Goal: Transaction & Acquisition: Download file/media

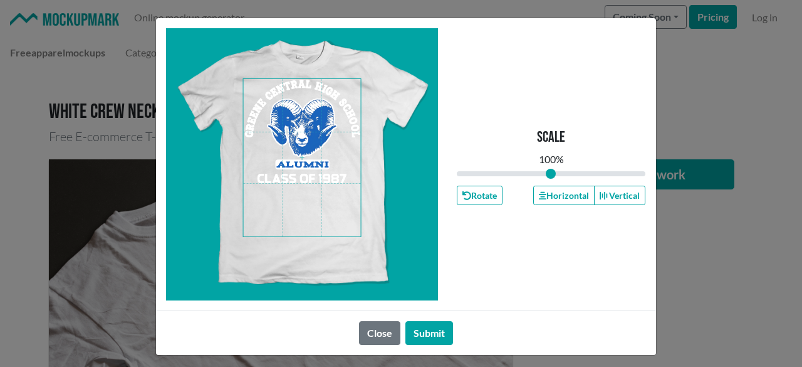
click at [316, 173] on span at bounding box center [302, 157] width 118 height 157
click at [550, 199] on button "Horizontal" at bounding box center [563, 194] width 61 height 19
click at [550, 193] on button "Horizontal" at bounding box center [563, 194] width 61 height 19
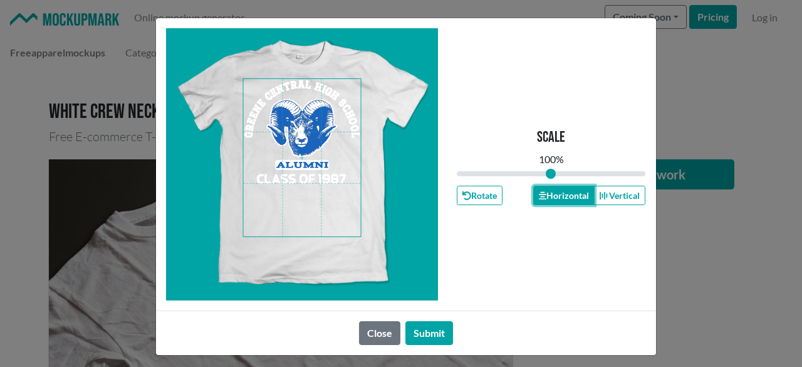
click at [550, 193] on button "Horizontal" at bounding box center [563, 194] width 61 height 19
click at [432, 330] on button "Submit" at bounding box center [429, 333] width 48 height 24
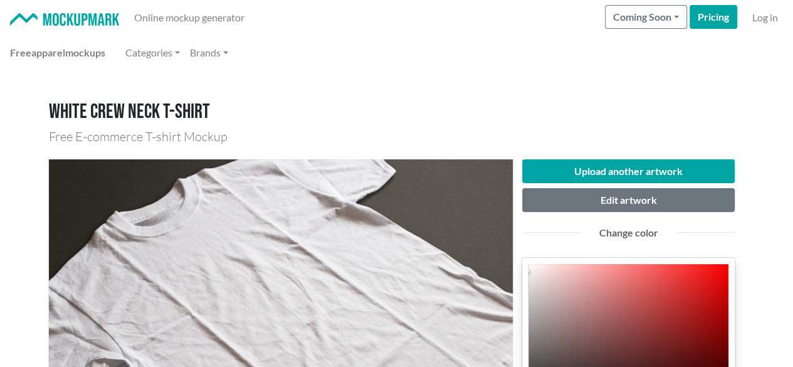
scroll to position [104, 0]
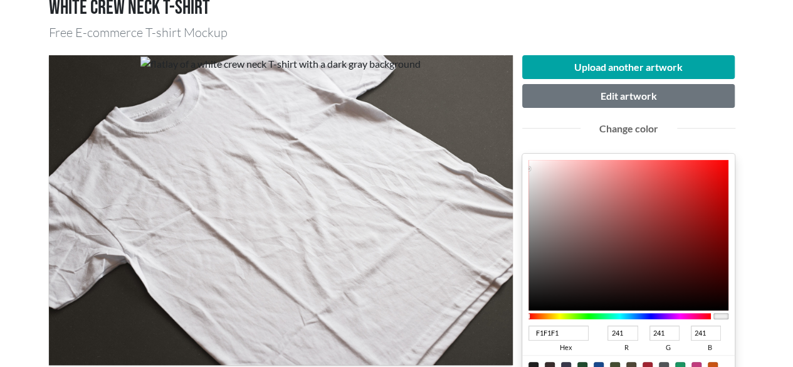
click at [635, 320] on div at bounding box center [619, 315] width 183 height 11
click at [632, 313] on div at bounding box center [619, 316] width 183 height 6
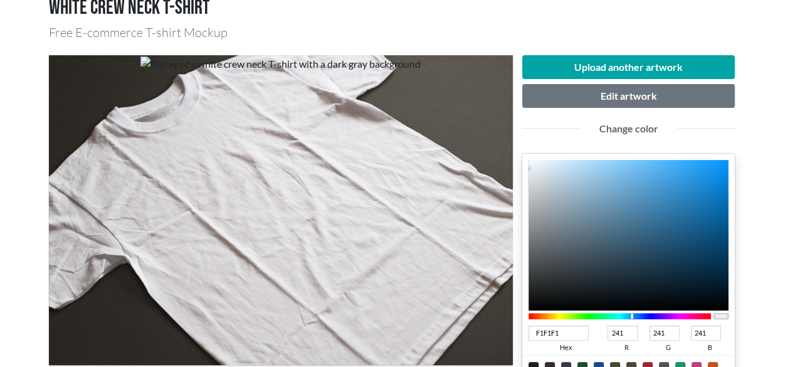
click at [634, 313] on div at bounding box center [633, 316] width 3 height 6
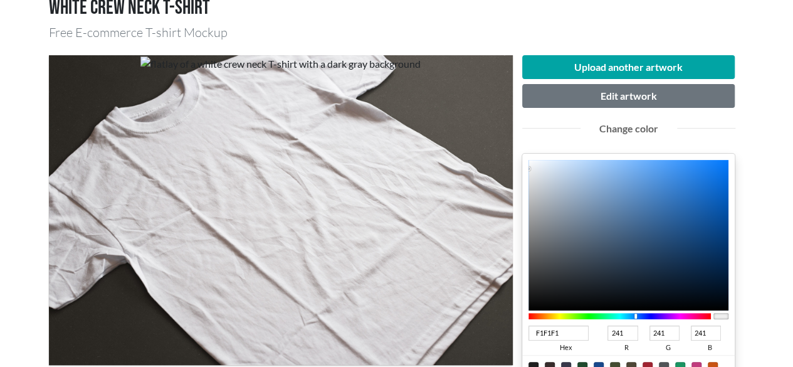
click at [635, 313] on div at bounding box center [636, 316] width 3 height 6
click at [636, 313] on div at bounding box center [636, 316] width 3 height 6
type input "074591"
type input "7"
type input "69"
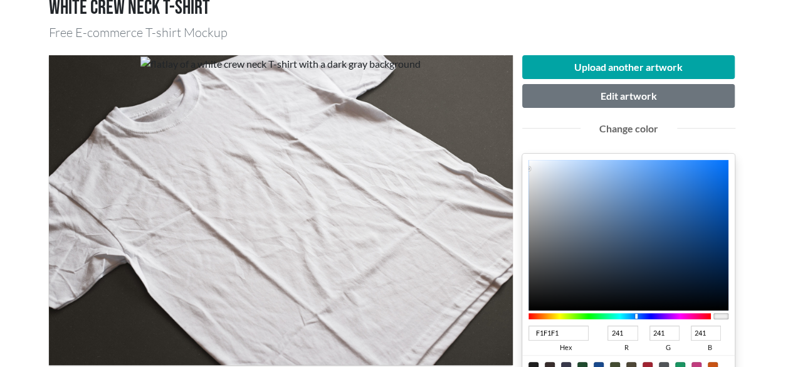
type input "145"
type input "074693"
type input "70"
type input "147"
type input "074592"
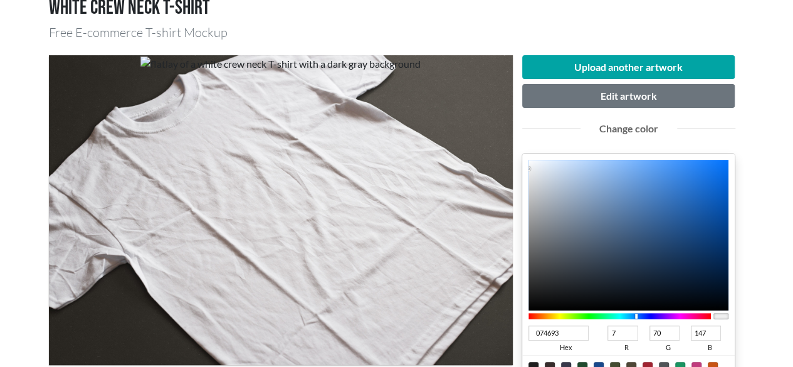
type input "69"
type input "146"
type input "06428C"
type input "6"
type input "66"
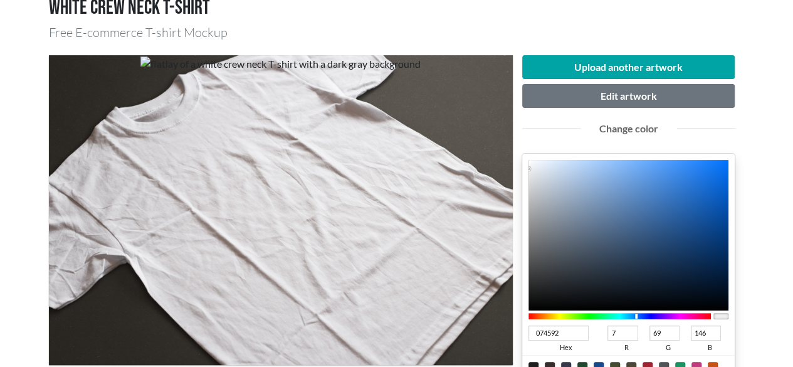
type input "140"
type input "054088"
type input "5"
type input "64"
type input "136"
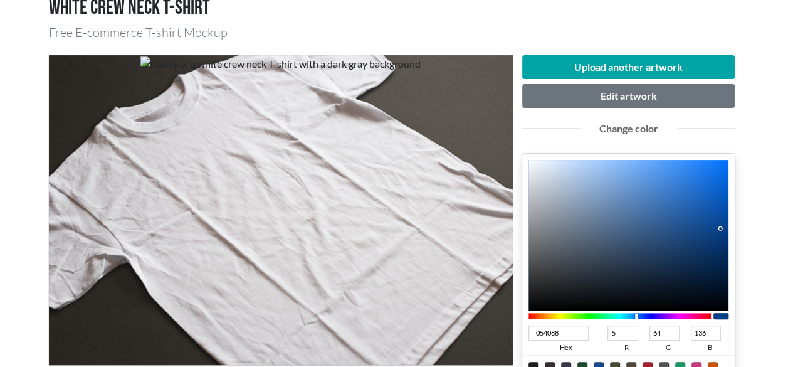
type input "053E84"
type input "62"
type input "132"
type input "043E84"
type input "4"
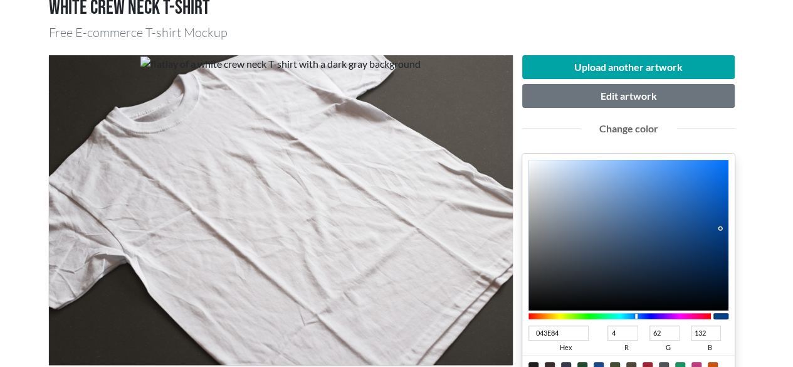
type input "043D82"
type input "61"
type input "130"
type input "033D84"
type input "3"
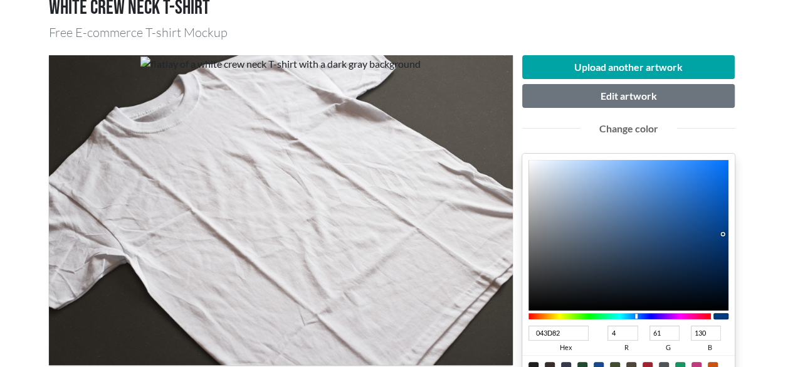
type input "132"
type input "003D87"
type input "0"
type input "135"
type input "003D88"
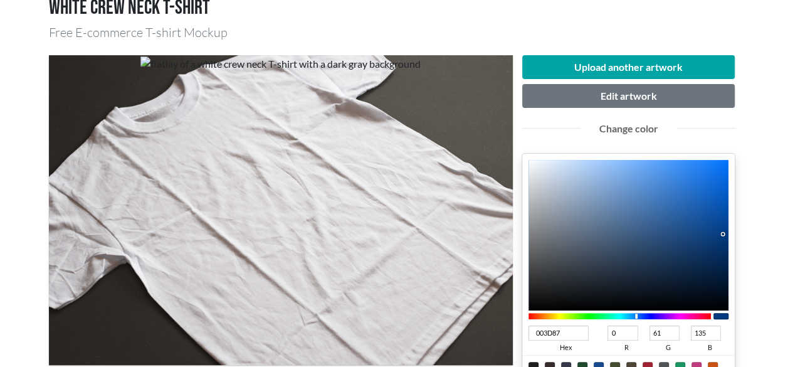
type input "136"
type input "003B84"
type input "59"
type input "132"
type input "003A82"
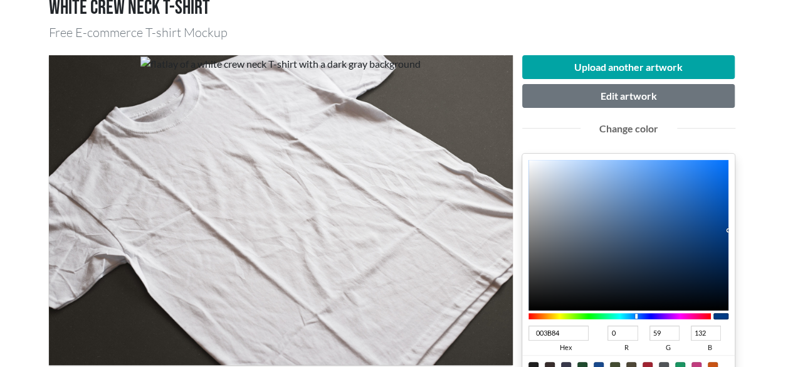
type input "58"
type input "130"
type input "003A81"
type input "129"
type input "003A80"
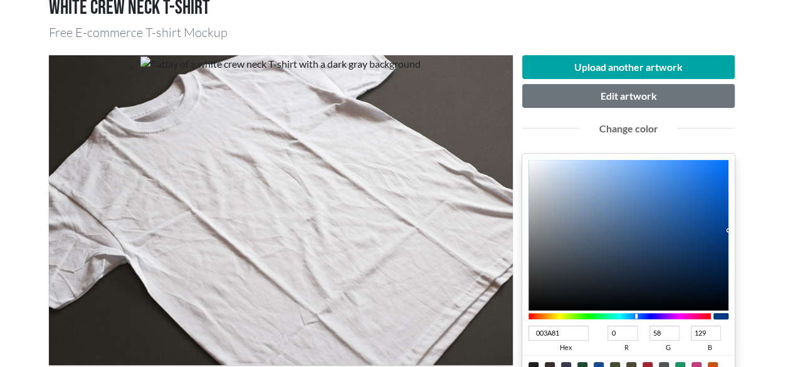
type input "128"
type input "003A7F"
type input "127"
type input "003A7E"
type input "126"
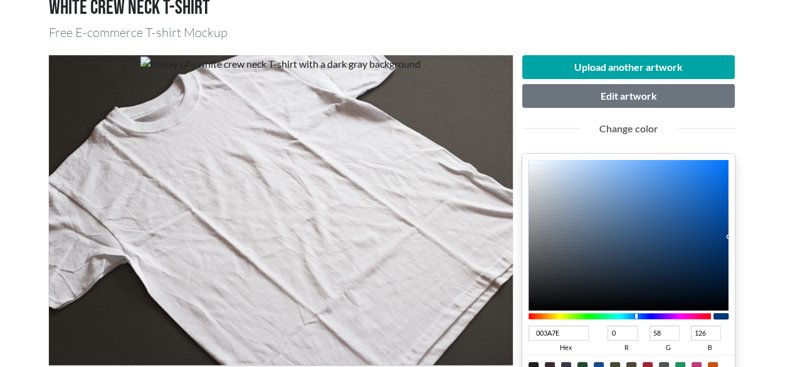
type input "00397C"
type input "57"
type input "124"
type input "00387A"
type input "56"
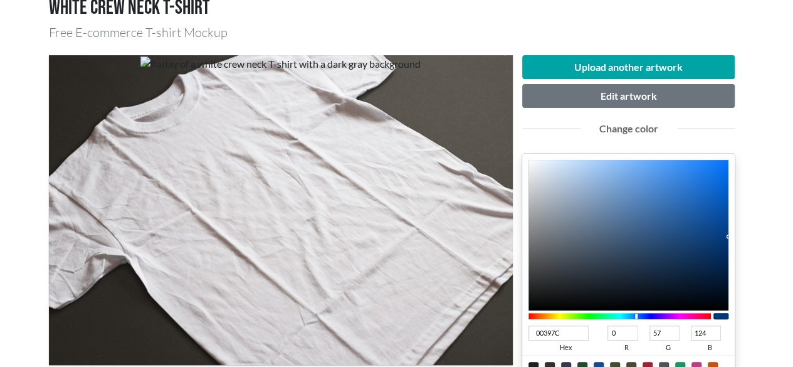
type input "122"
drag, startPoint x: 719, startPoint y: 224, endPoint x: 746, endPoint y: 237, distance: 29.4
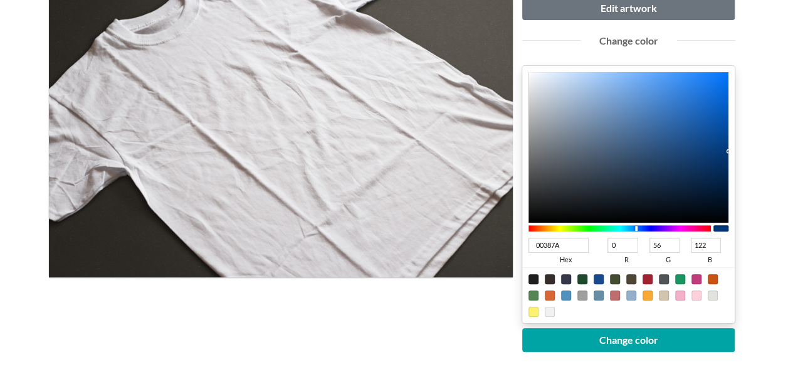
scroll to position [209, 0]
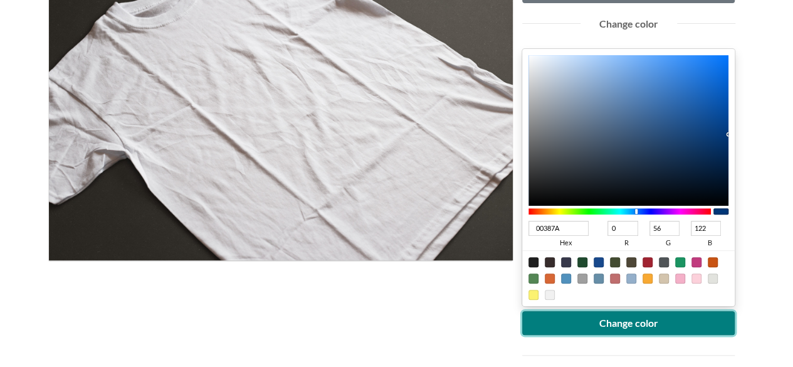
click at [679, 324] on button "Change color" at bounding box center [628, 323] width 213 height 24
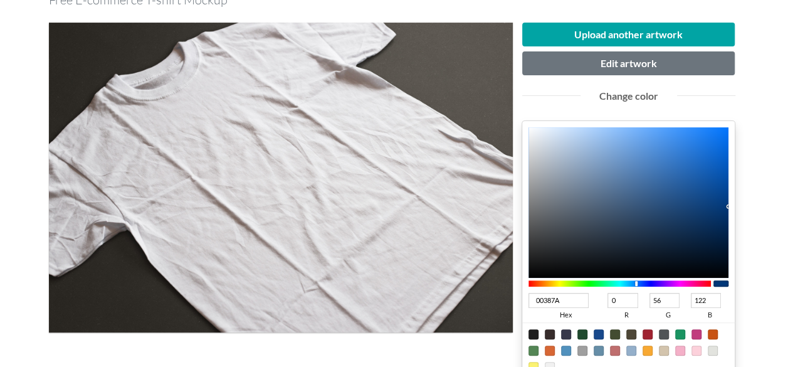
scroll to position [104, 0]
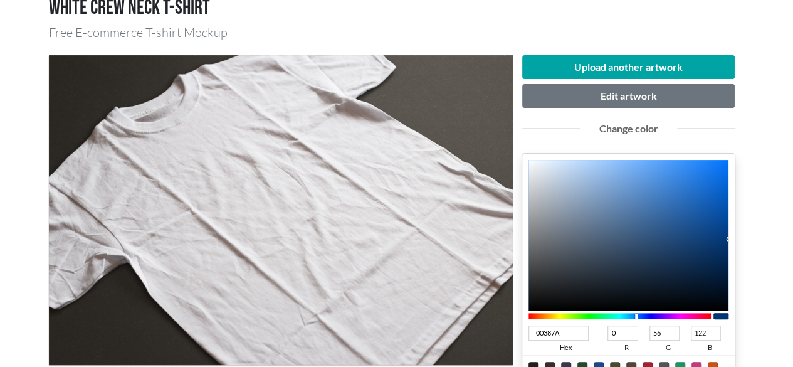
type input "07458F"
type input "7"
type input "69"
type input "143"
type input "05448F"
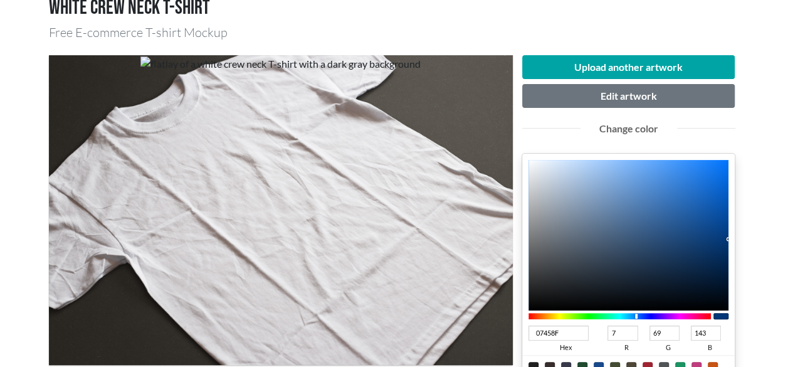
type input "5"
type input "68"
type input "003B80"
type input "0"
type input "59"
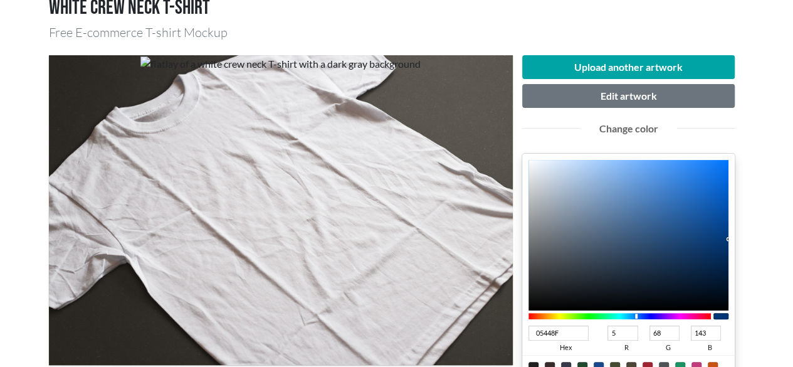
type input "128"
type input "00397B"
type input "57"
type input "123"
type input "00397C"
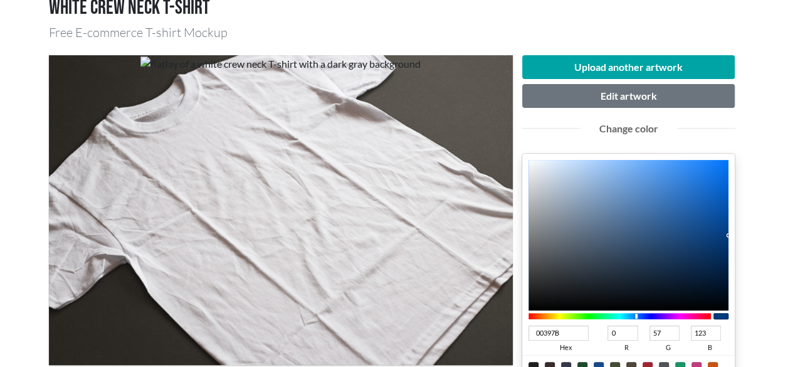
type input "124"
type input "003C82"
type input "60"
type input "130"
type input "003E86"
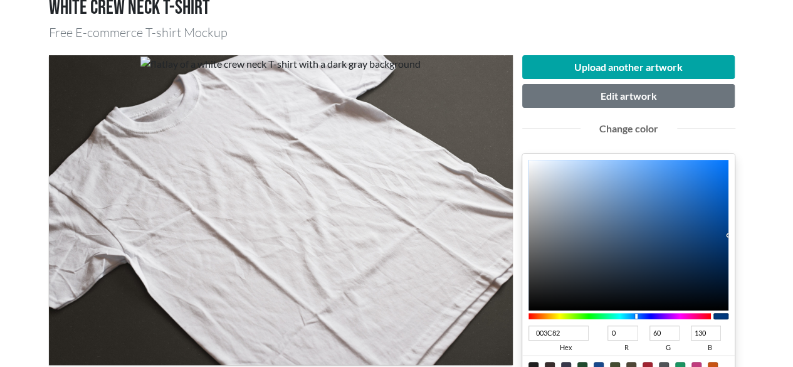
type input "62"
type input "134"
type input "003F88"
type input "63"
type input "136"
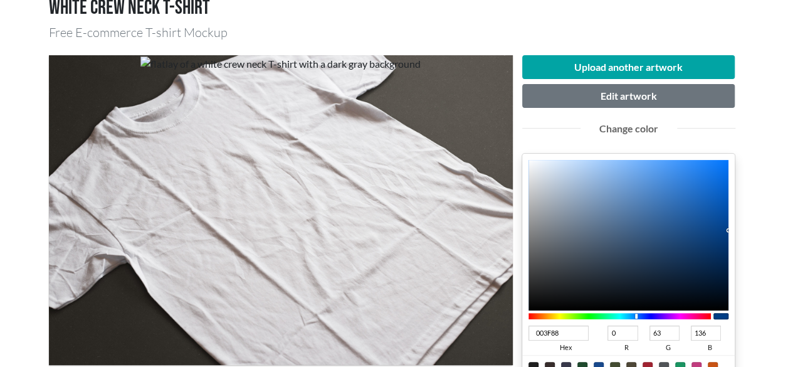
type input "00418D"
type input "65"
type input "141"
type input "004290"
type input "66"
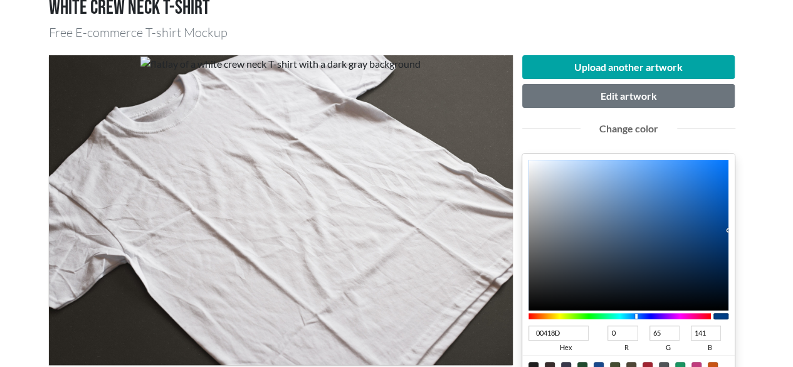
type input "144"
type input "004392"
type input "67"
type input "146"
type input "004493"
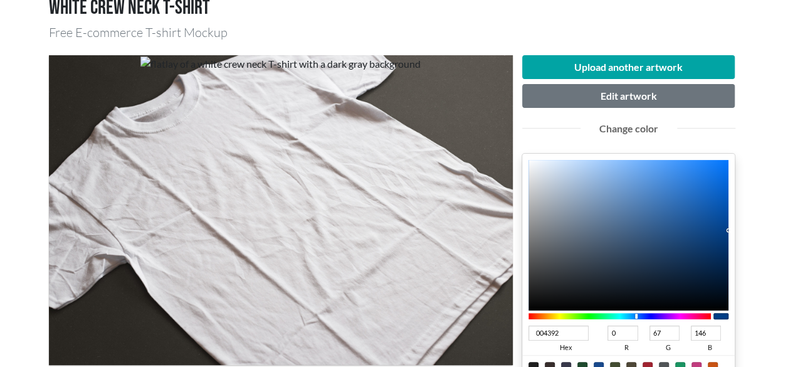
type input "68"
type input "147"
drag, startPoint x: 719, startPoint y: 224, endPoint x: 756, endPoint y: 222, distance: 37.1
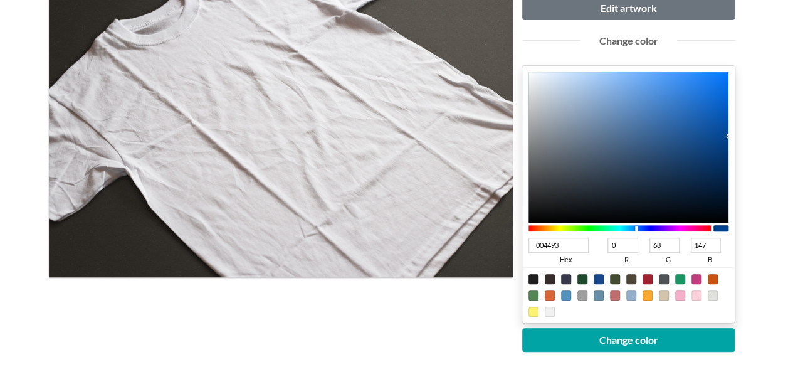
scroll to position [209, 0]
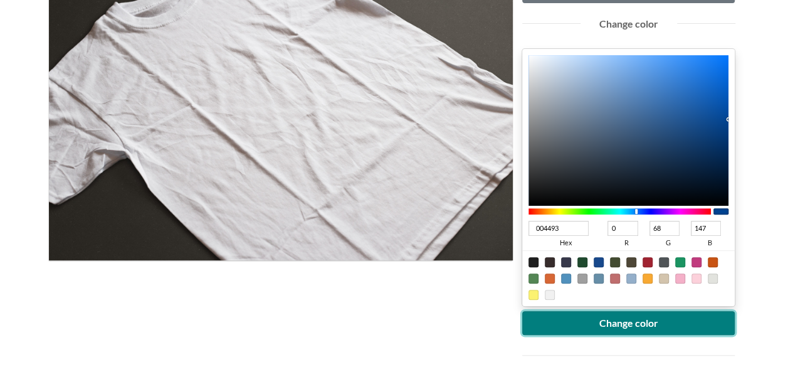
click at [689, 313] on button "Change color" at bounding box center [628, 323] width 213 height 24
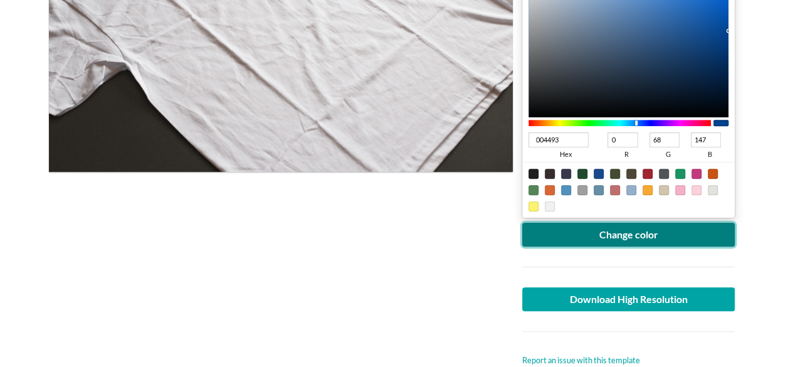
scroll to position [313, 0]
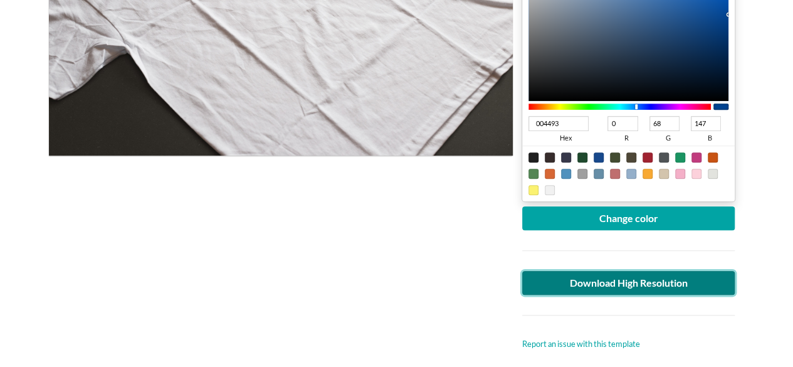
click at [707, 281] on link "Download High Resolution" at bounding box center [628, 283] width 213 height 24
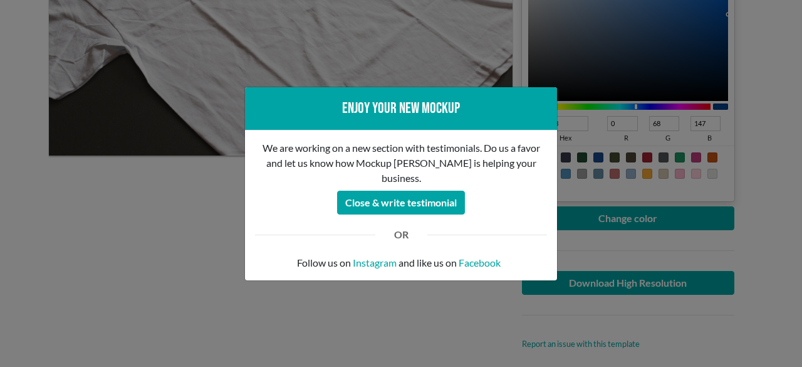
click at [502, 325] on div "Enjoy your new mockup We are working on a new section with testimonials. Do us …" at bounding box center [401, 183] width 802 height 367
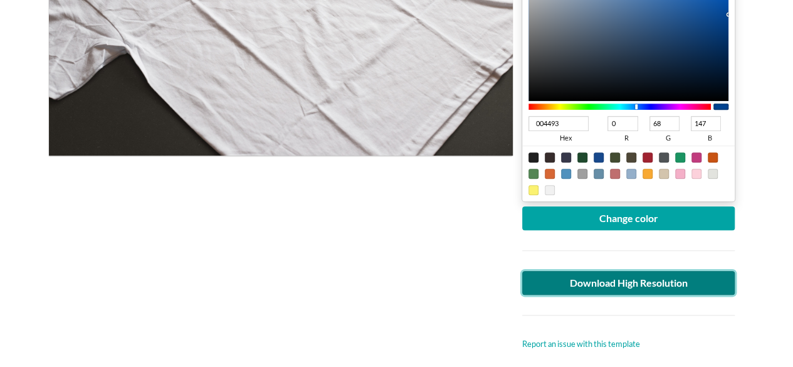
scroll to position [0, 0]
